Goal: Transaction & Acquisition: Purchase product/service

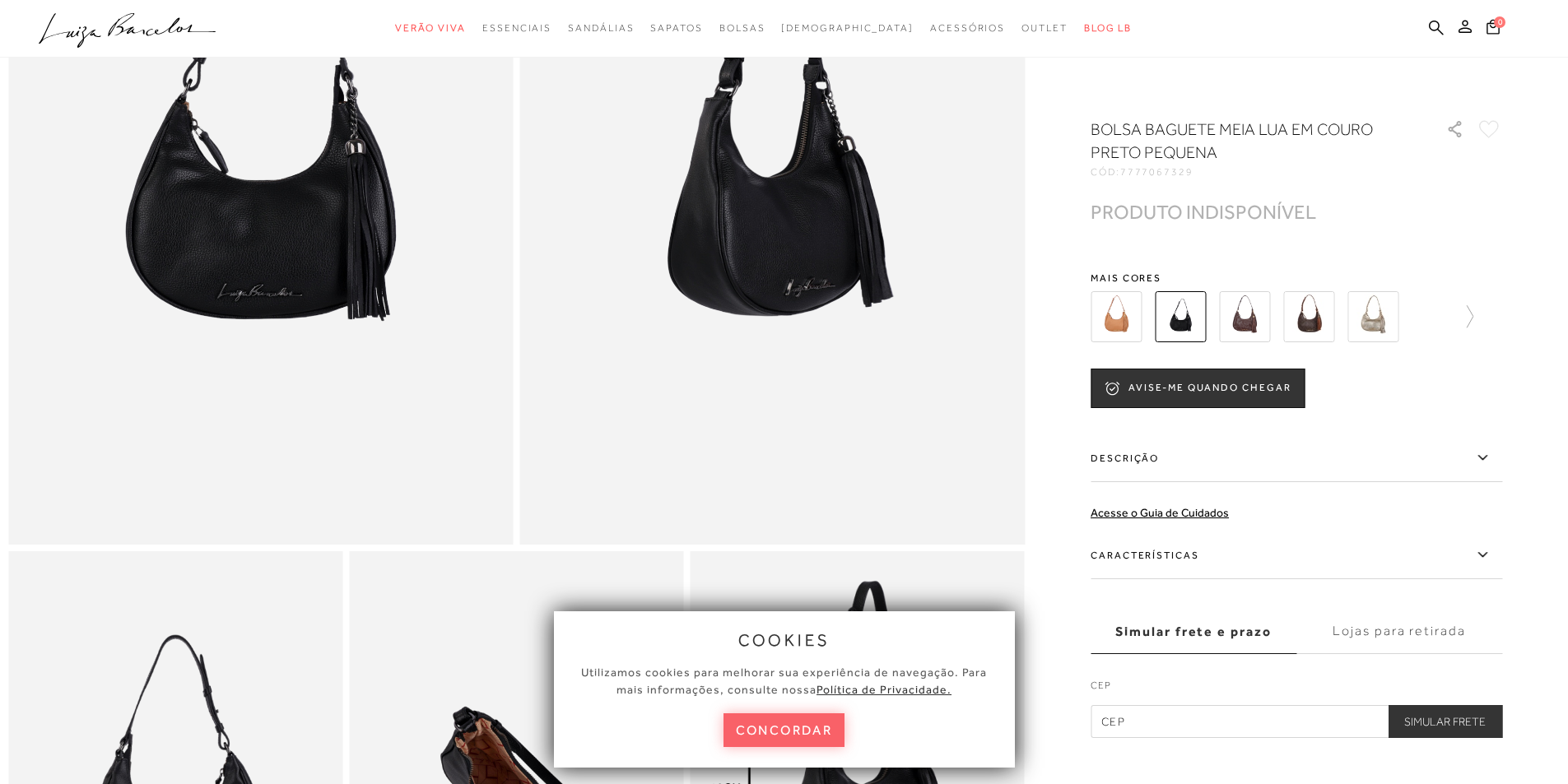
scroll to position [82, 0]
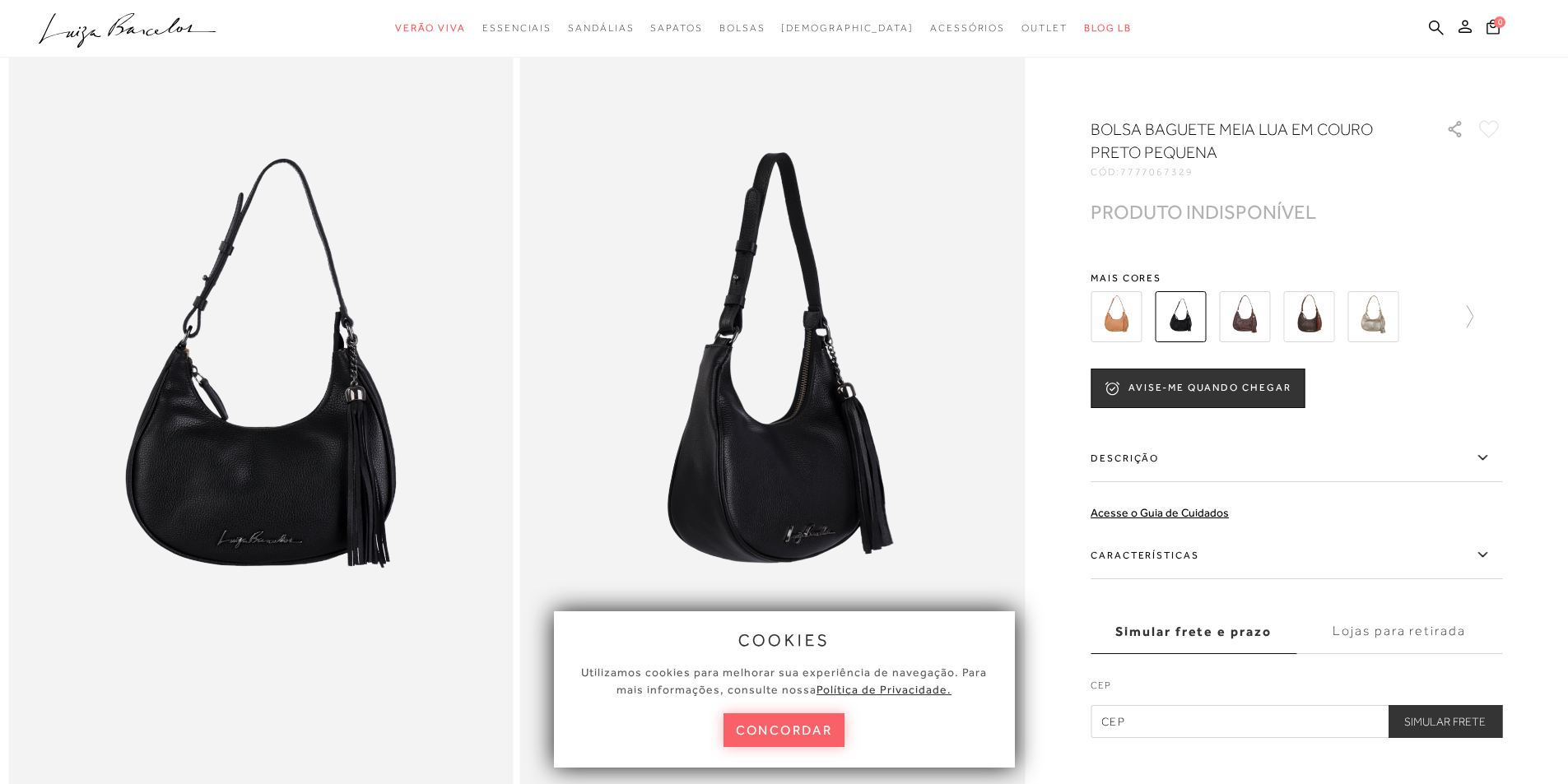
click at [1133, 311] on img at bounding box center [1116, 317] width 51 height 51
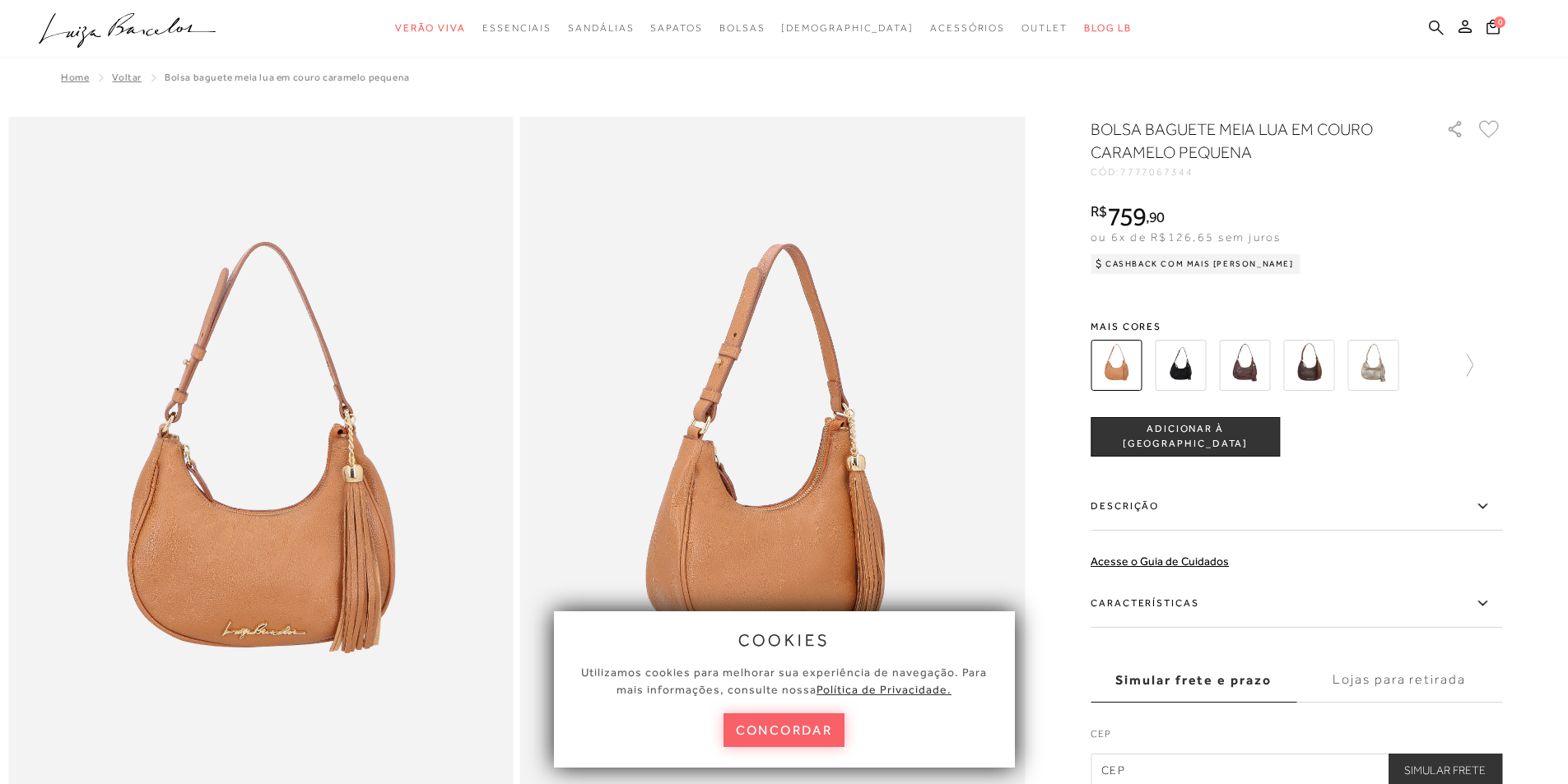
click at [1439, 22] on icon at bounding box center [1436, 27] width 15 height 15
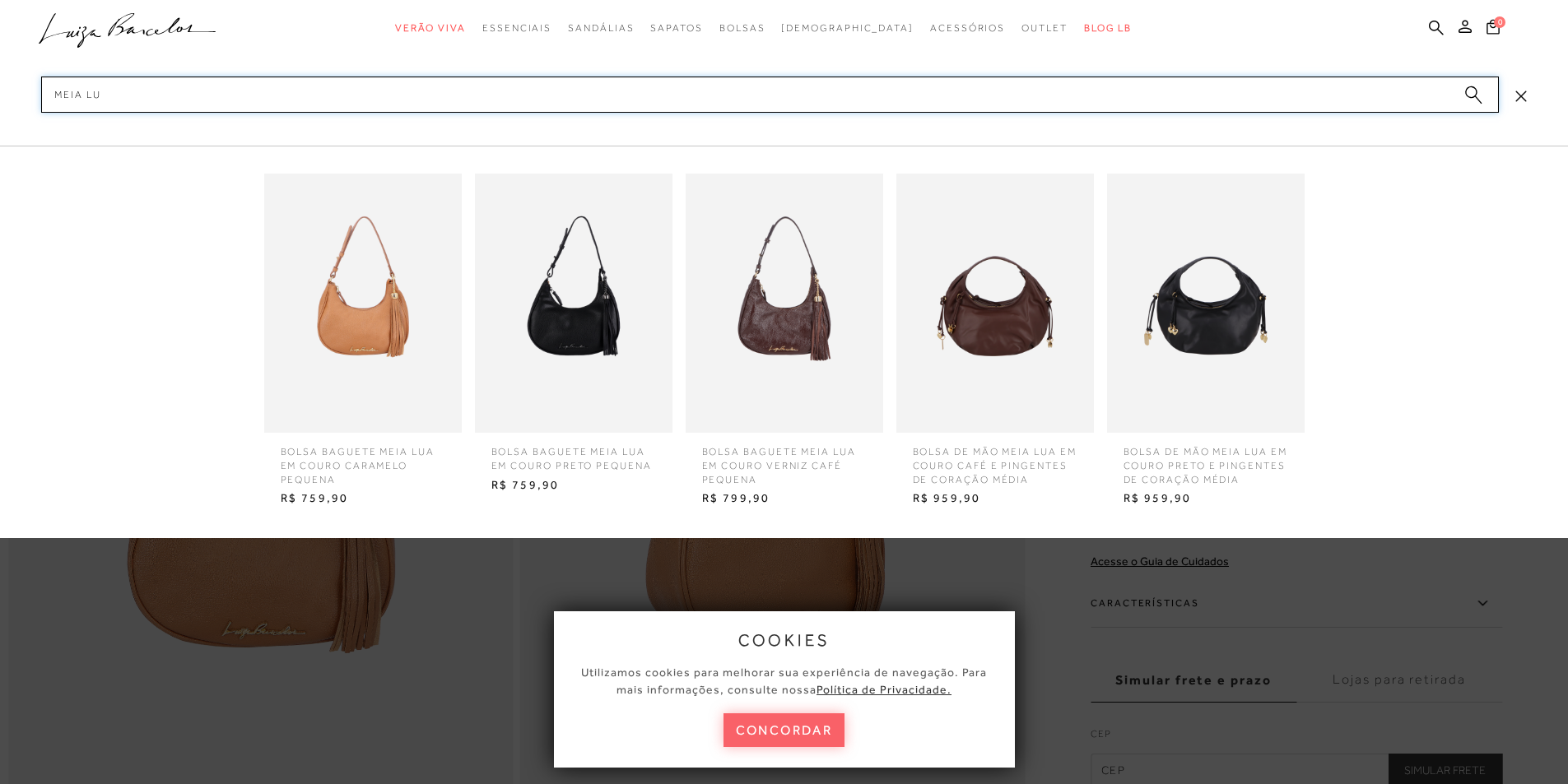
type input "MEIA LUA"
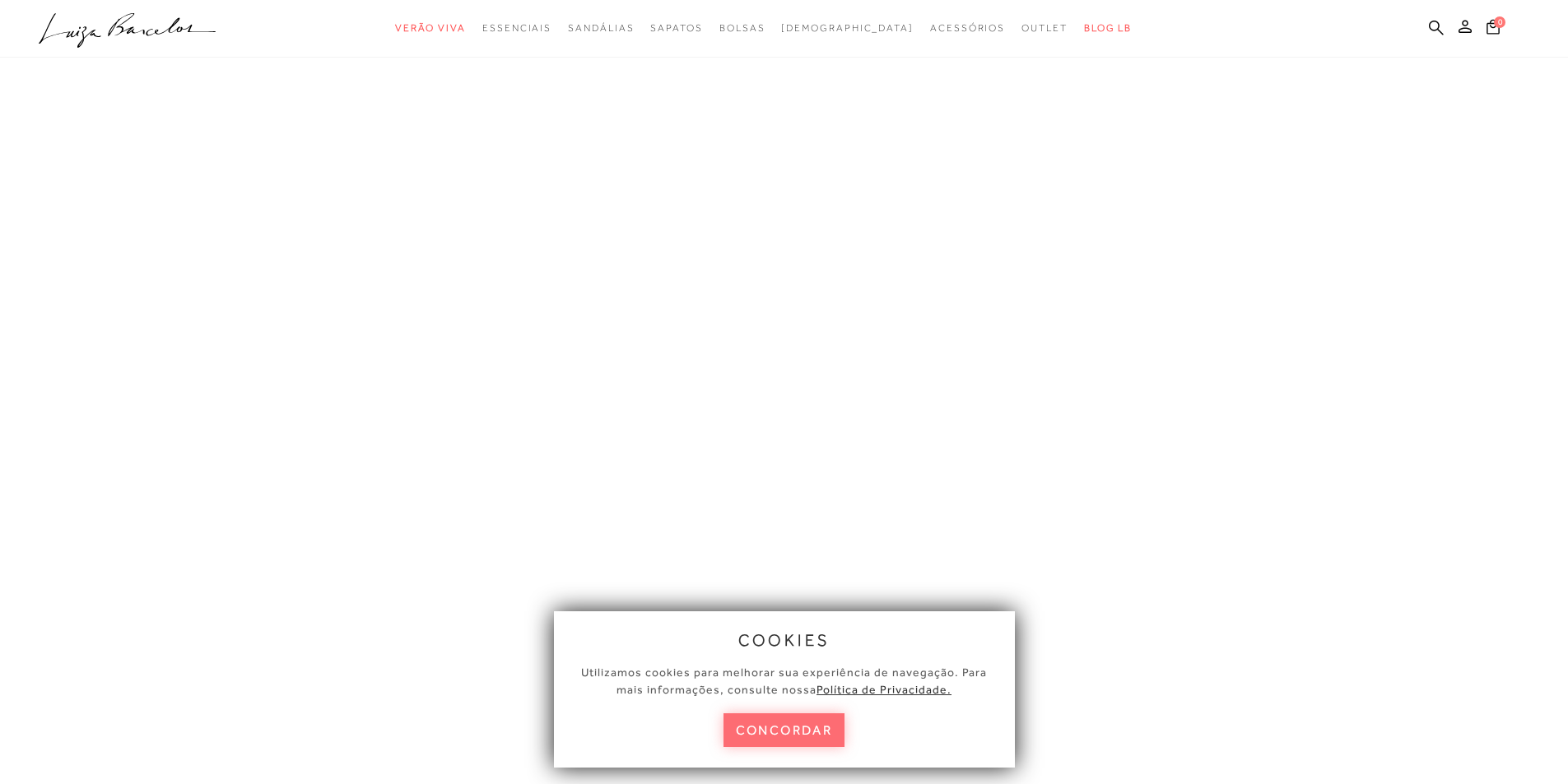
click at [766, 721] on button "concordar" at bounding box center [784, 730] width 122 height 33
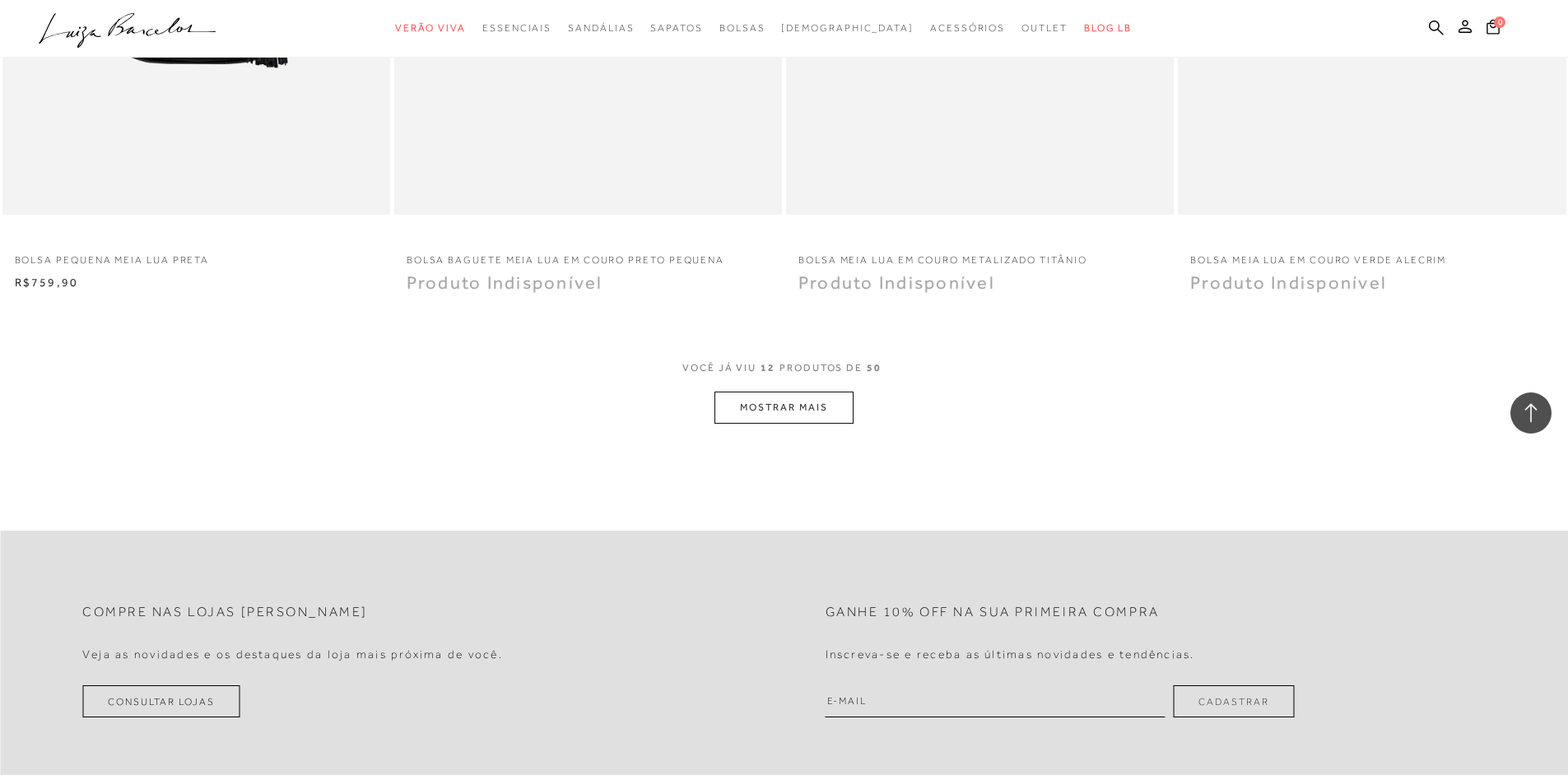
scroll to position [1810, 0]
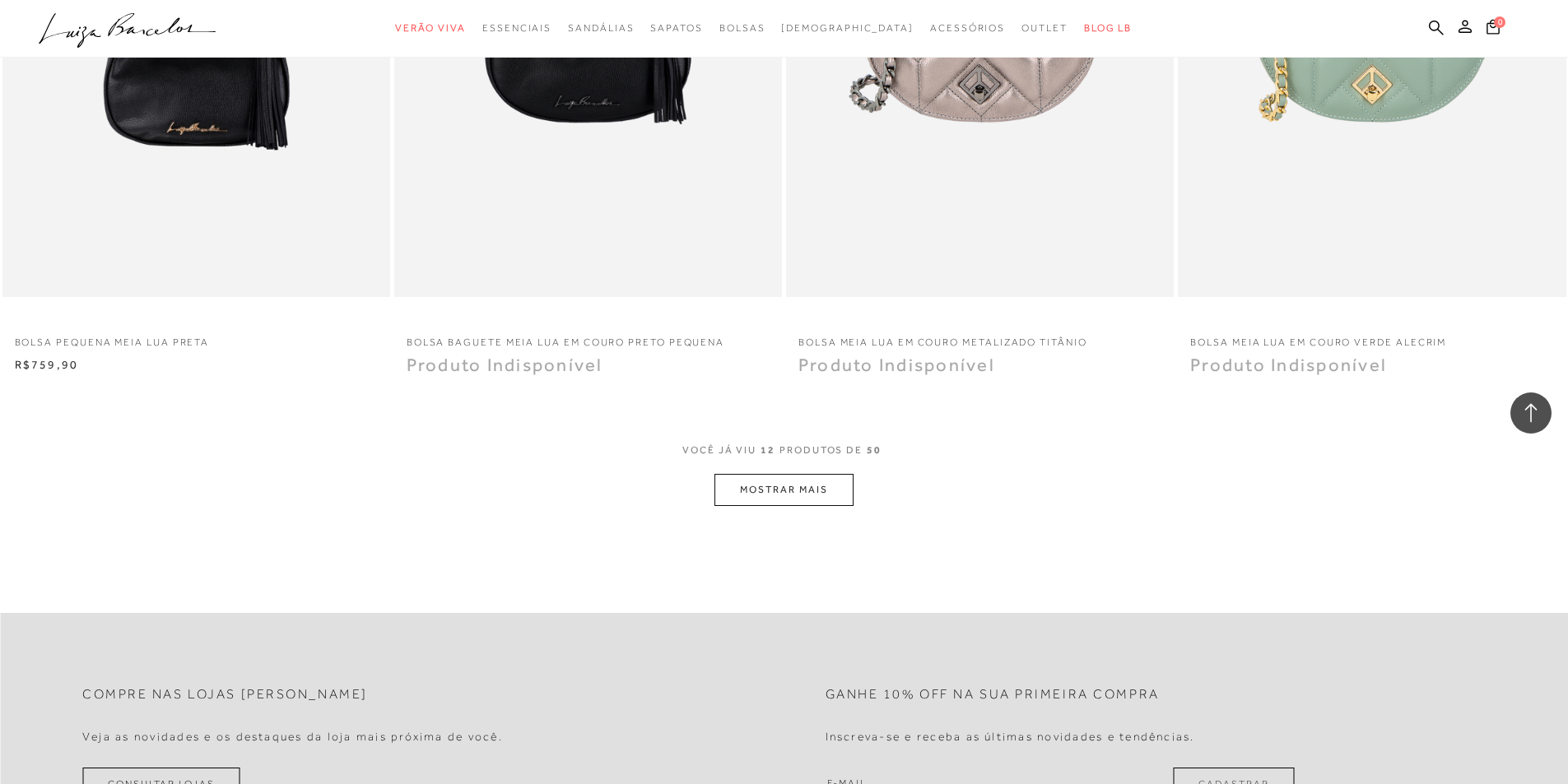
click at [774, 503] on button "MOSTRAR MAIS" at bounding box center [783, 489] width 138 height 32
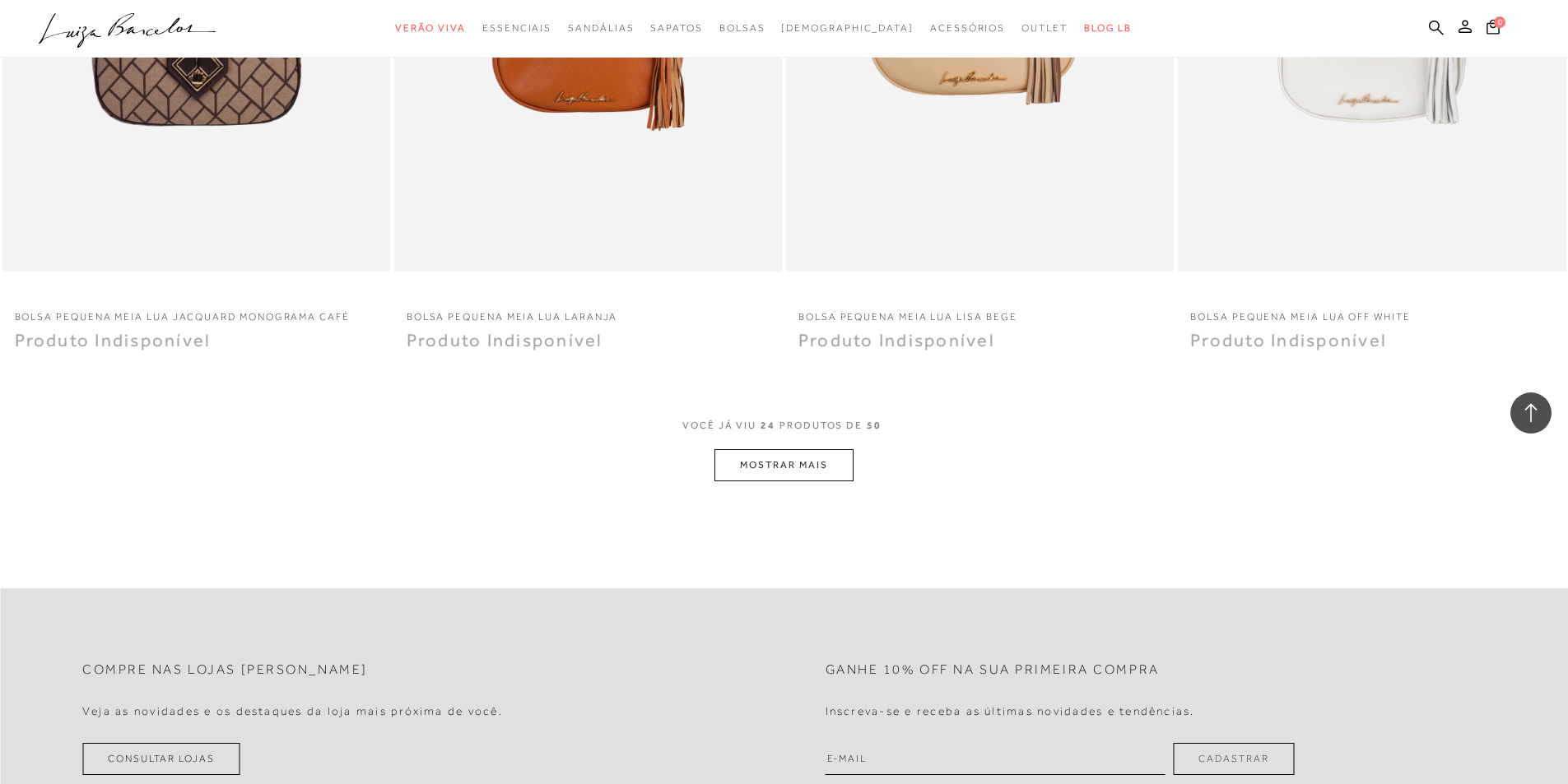
scroll to position [3949, 0]
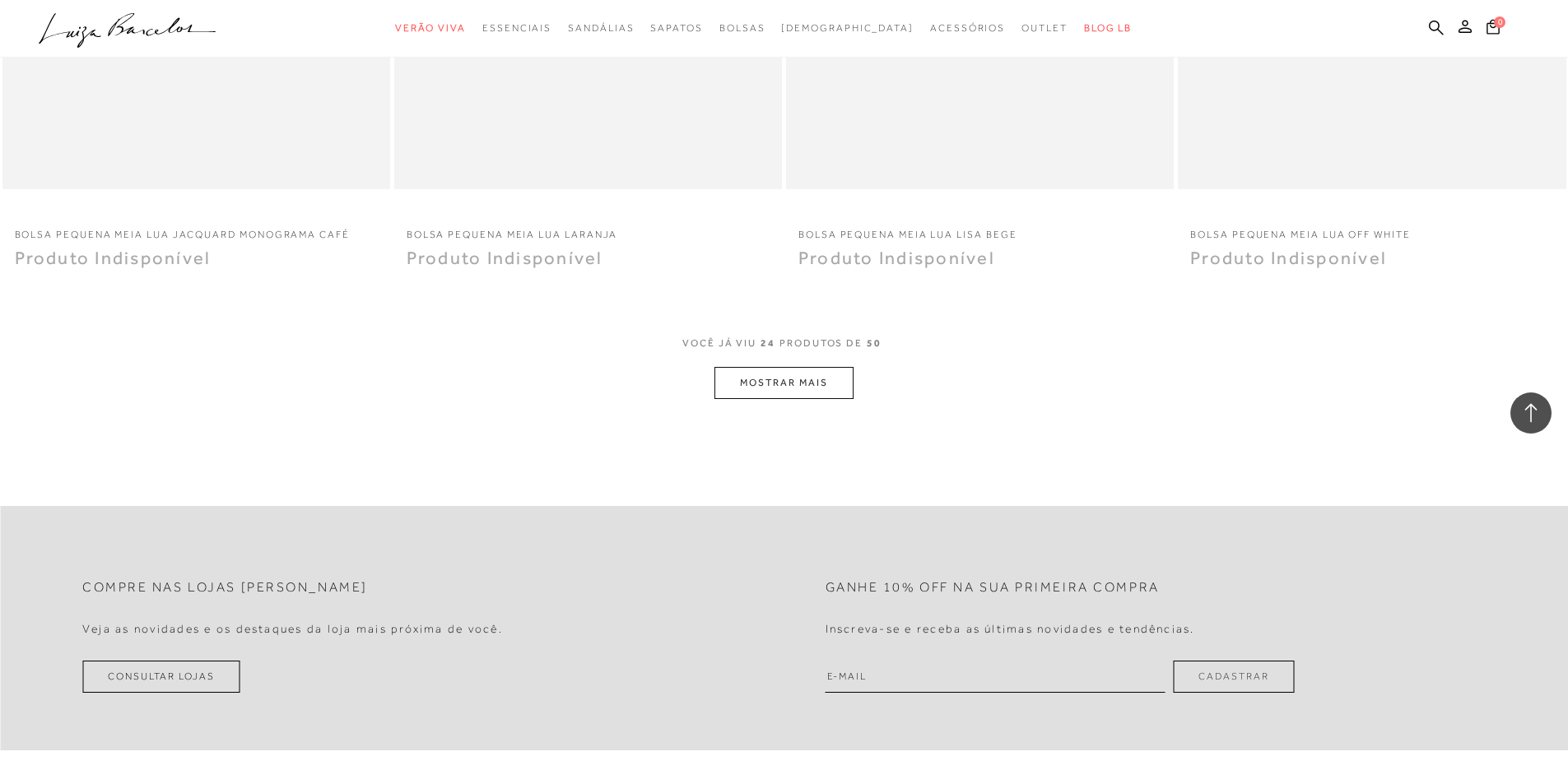
click at [781, 375] on button "MOSTRAR MAIS" at bounding box center [783, 383] width 138 height 32
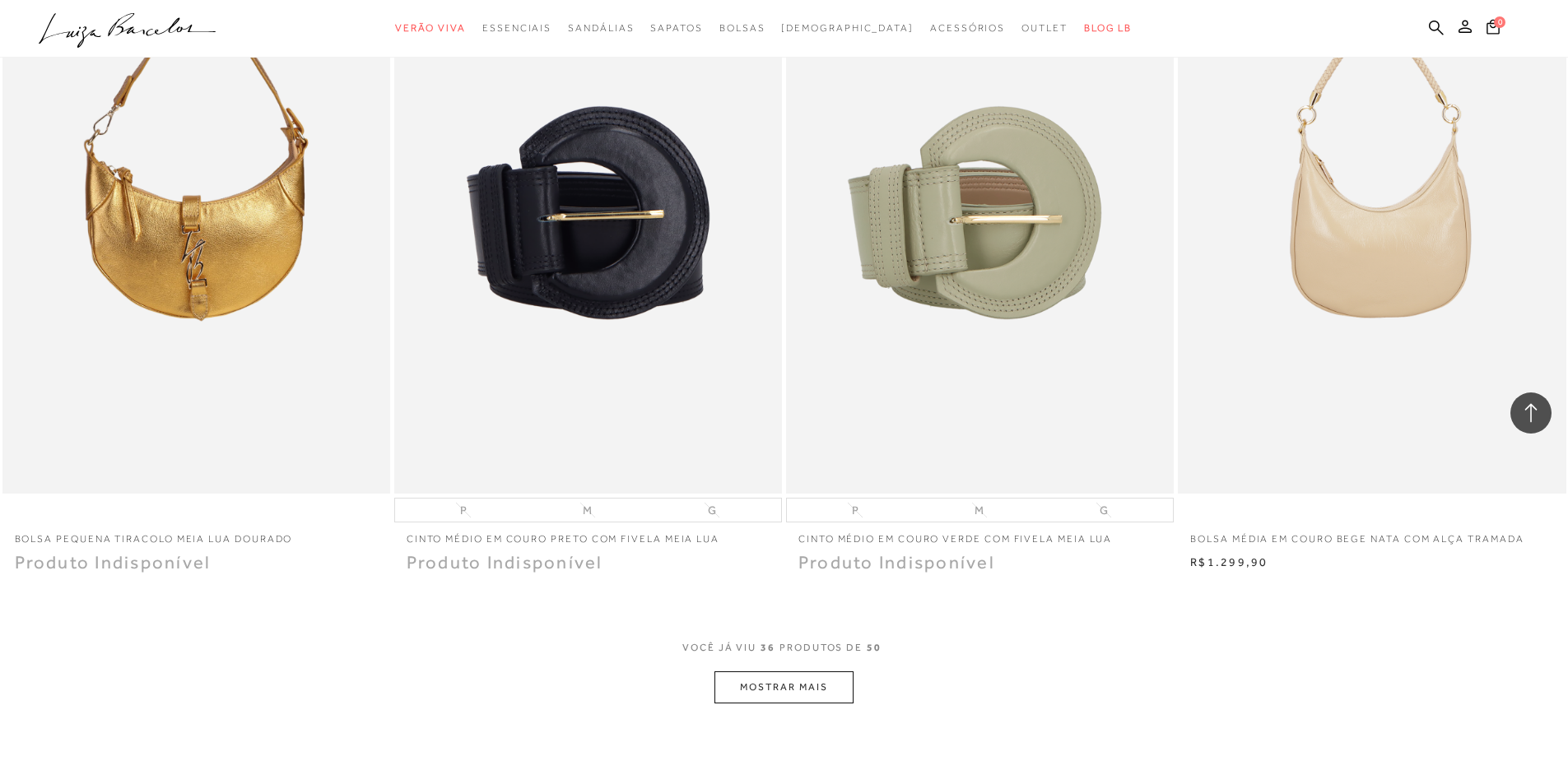
scroll to position [5759, 0]
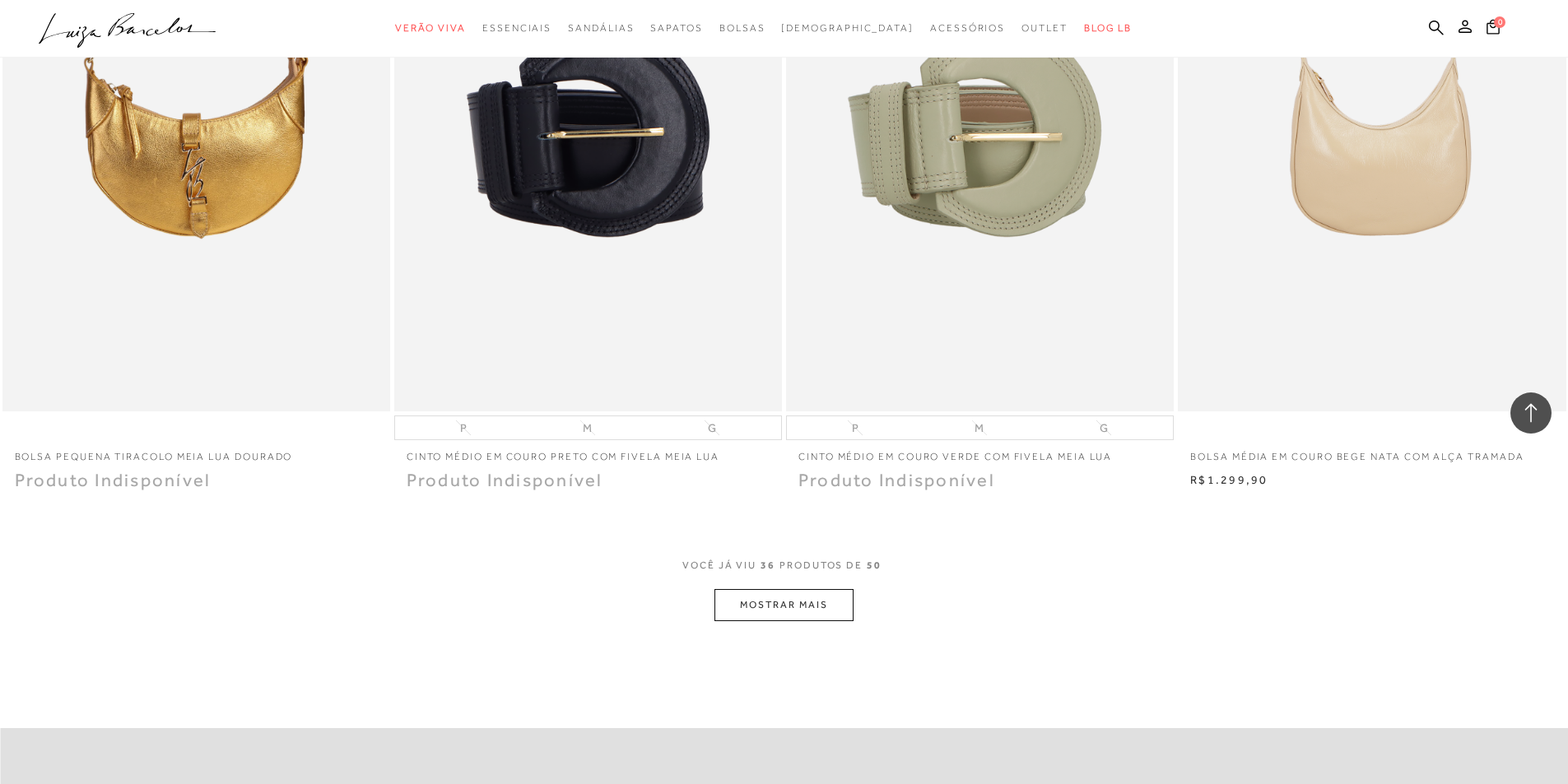
click at [736, 612] on button "MOSTRAR MAIS" at bounding box center [783, 605] width 138 height 32
